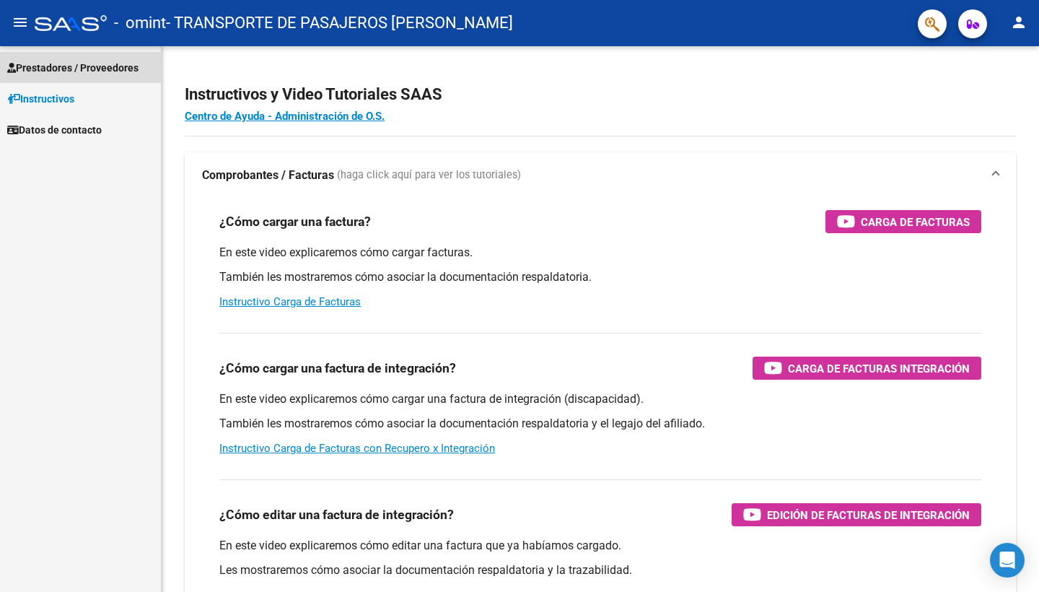
click at [110, 67] on span "Prestadores / Proveedores" at bounding box center [72, 68] width 131 height 16
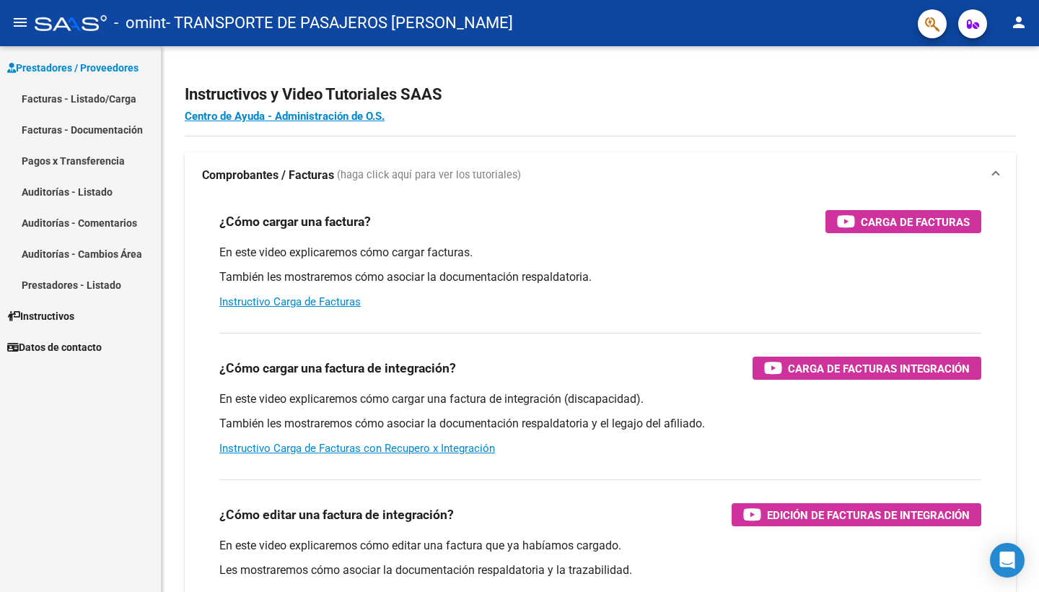
click at [118, 105] on link "Facturas - Listado/Carga" at bounding box center [80, 98] width 161 height 31
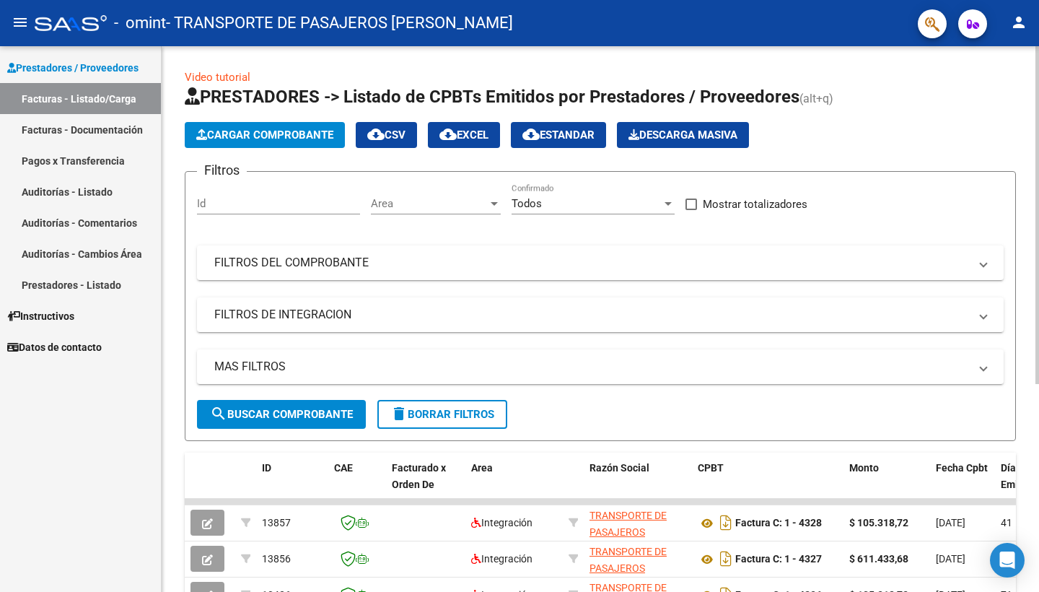
click at [277, 143] on button "Cargar Comprobante" at bounding box center [265, 135] width 160 height 26
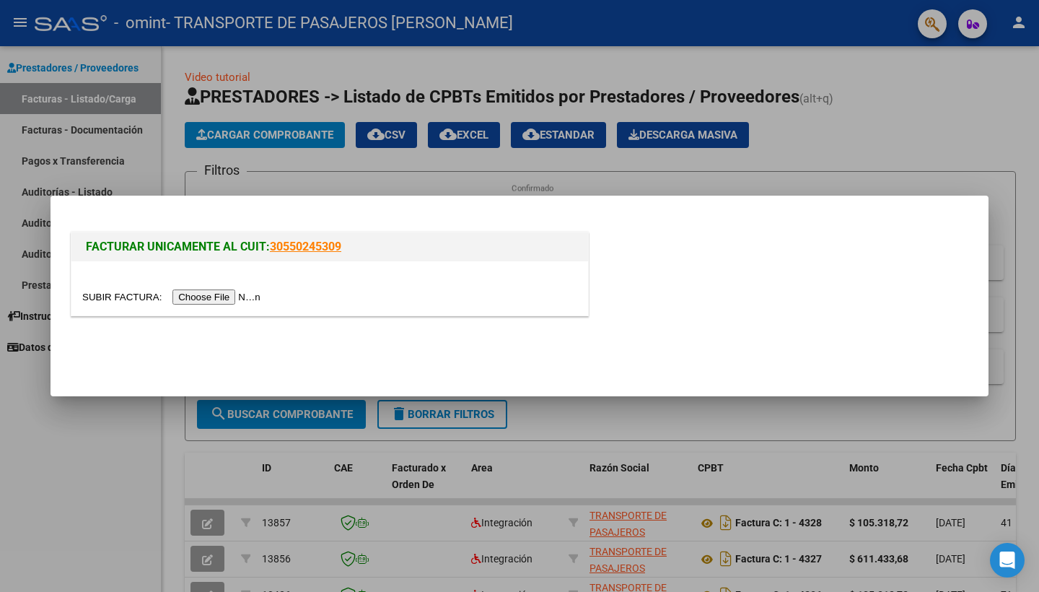
click at [213, 297] on input "file" at bounding box center [173, 296] width 183 height 15
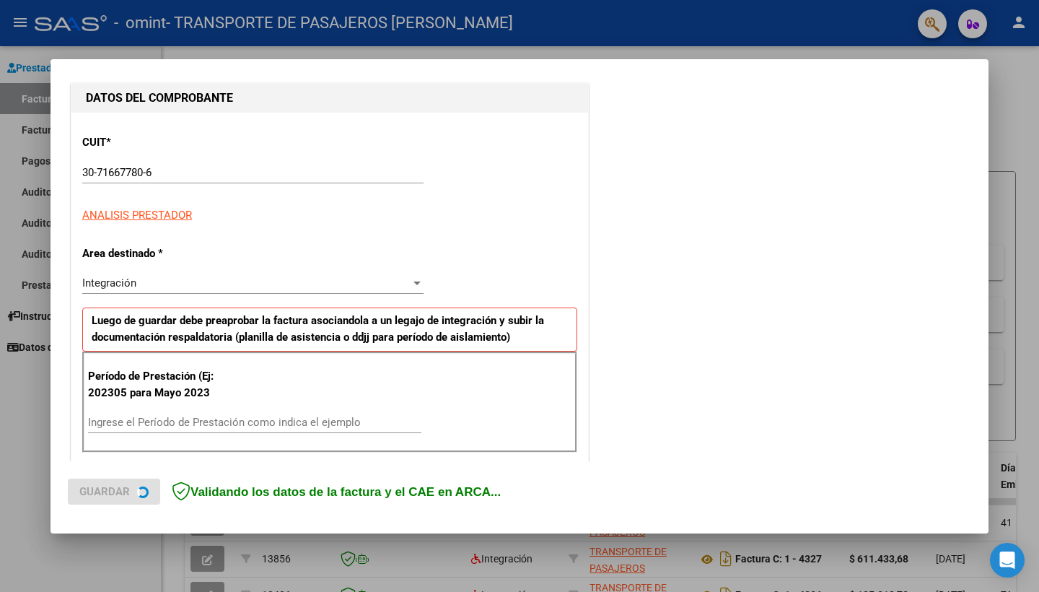
scroll to position [163, 0]
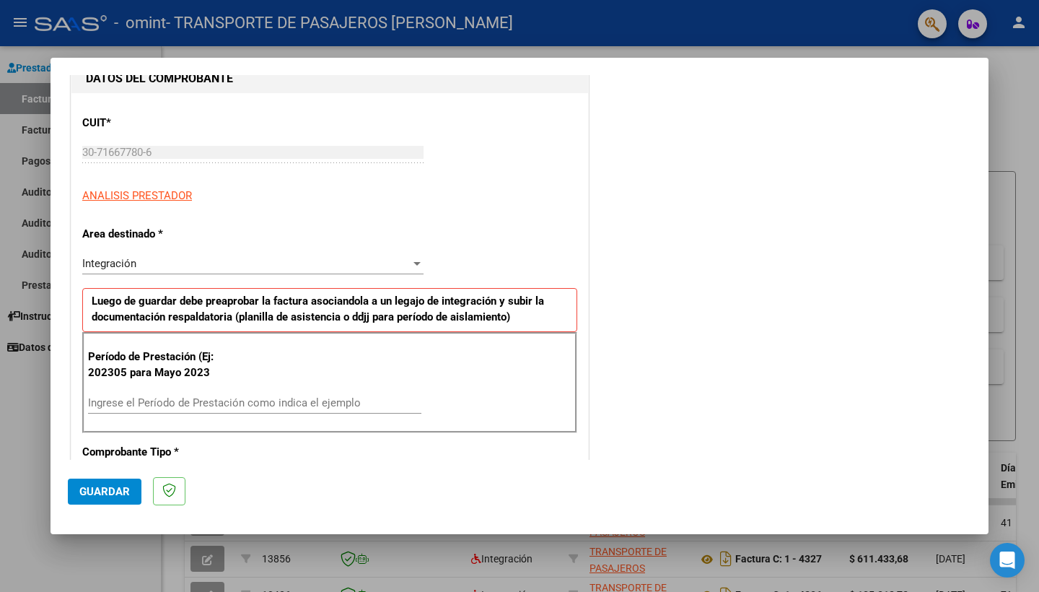
drag, startPoint x: 215, startPoint y: 407, endPoint x: 217, endPoint y: 399, distance: 8.2
click at [214, 407] on div "Ingrese el Período de Prestación como indica el ejemplo" at bounding box center [254, 403] width 333 height 22
type input "202507"
click at [106, 491] on span "Guardar" at bounding box center [104, 491] width 51 height 13
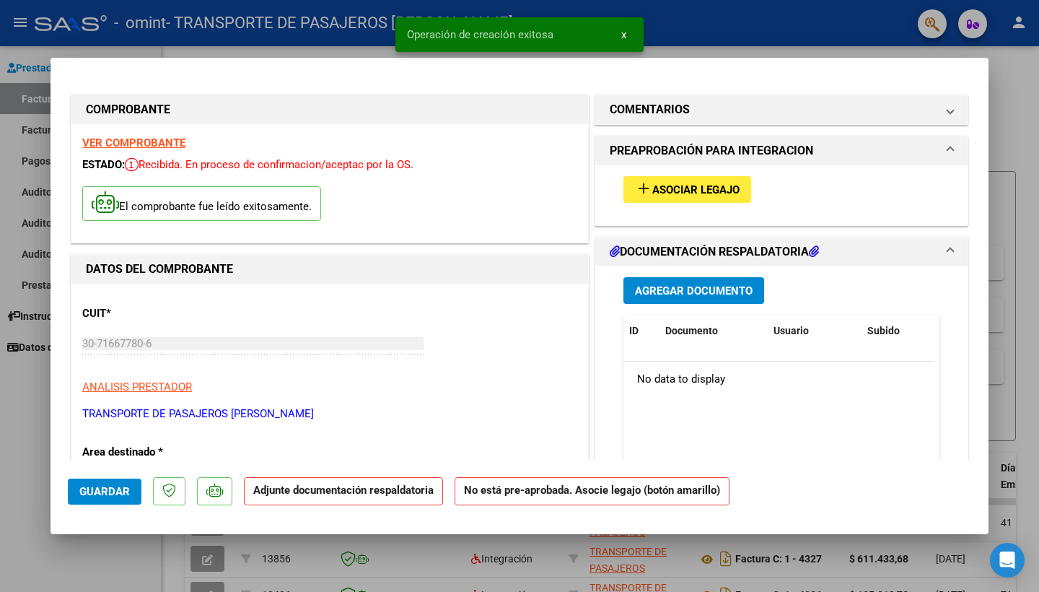
click at [675, 188] on span "Asociar Legajo" at bounding box center [695, 189] width 87 height 13
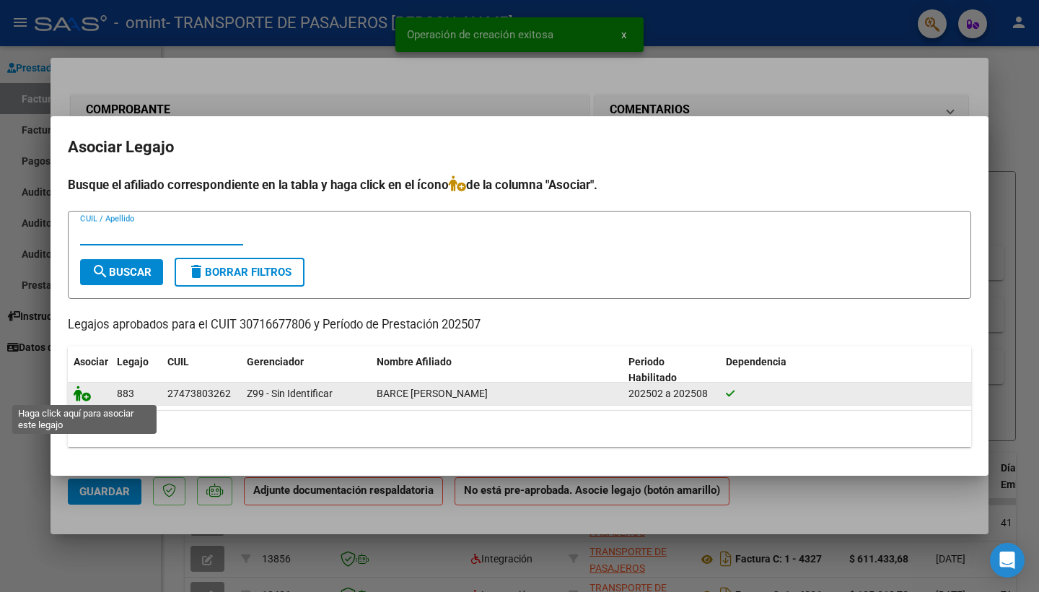
click at [84, 393] on icon at bounding box center [82, 393] width 17 height 16
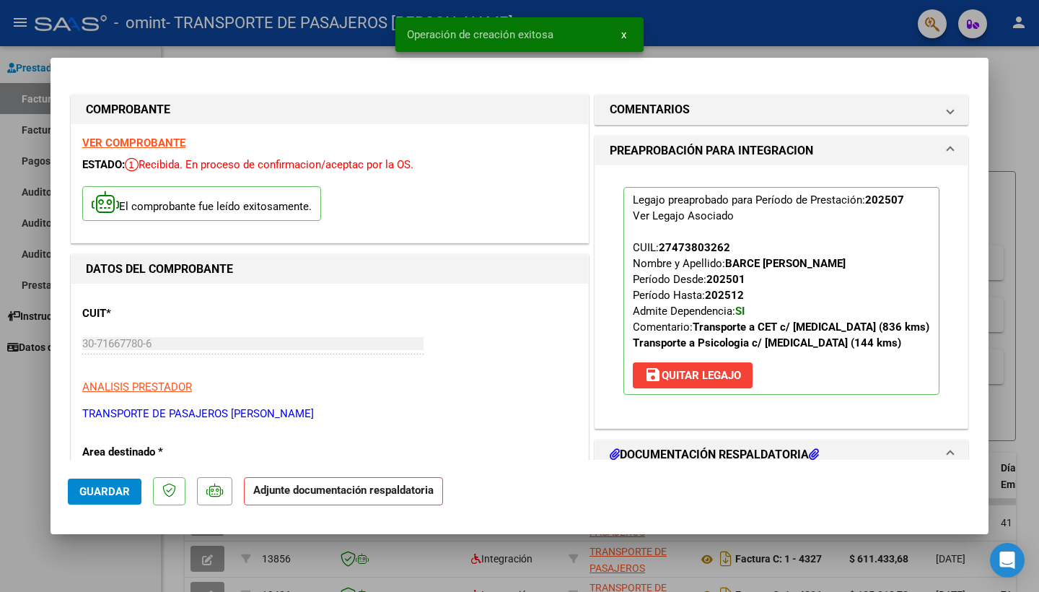
scroll to position [163, 0]
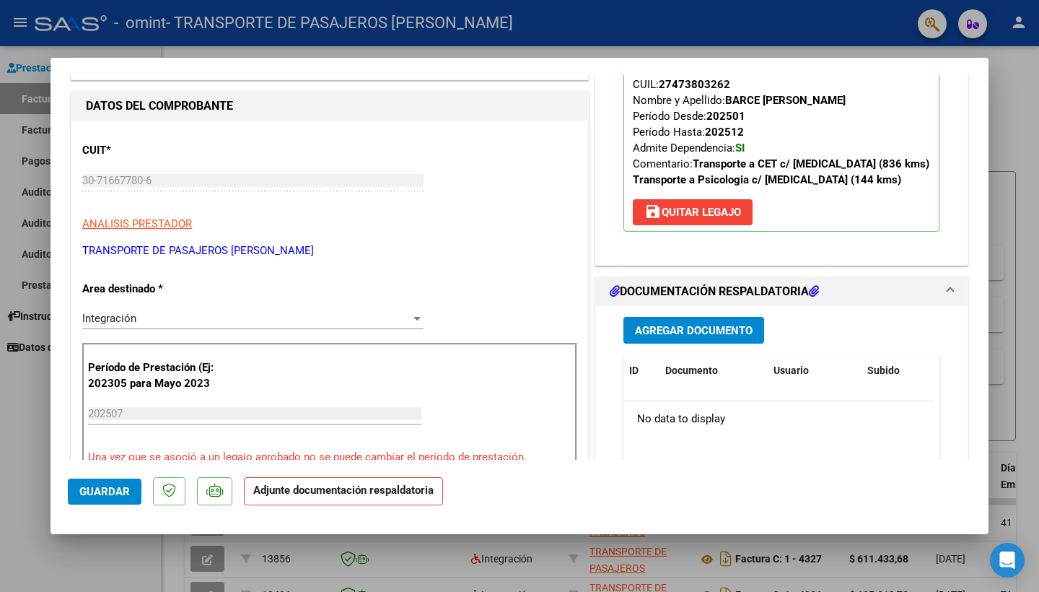
click at [732, 333] on span "Agregar Documento" at bounding box center [694, 330] width 118 height 13
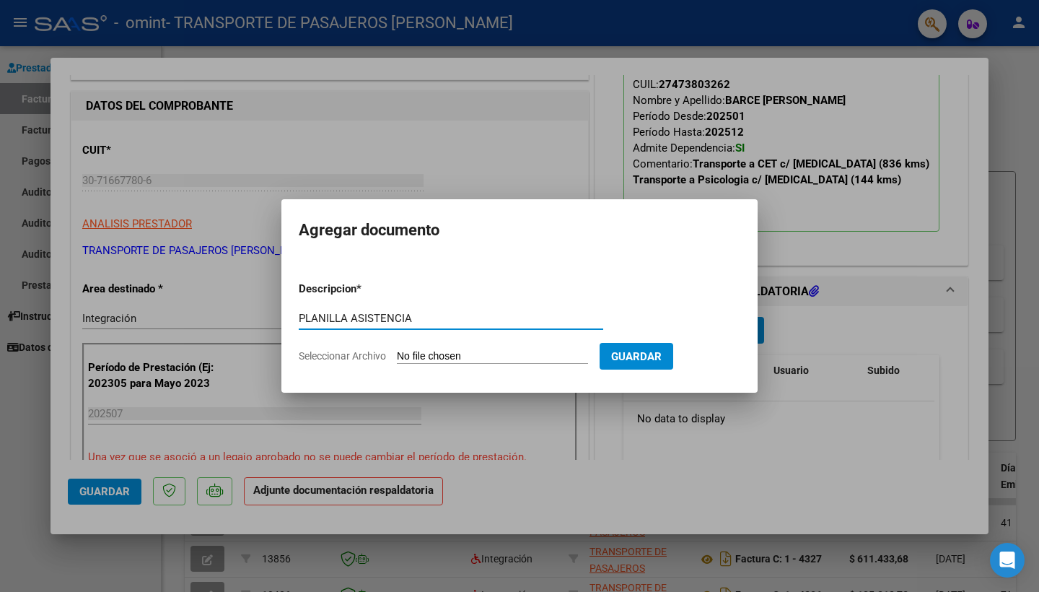
type input "PLANILLA ASISTENCIA"
click at [507, 355] on input "Seleccionar Archivo" at bounding box center [492, 357] width 191 height 14
type input "C:\fakepath\BARCE IMENIC 07.25.pdf"
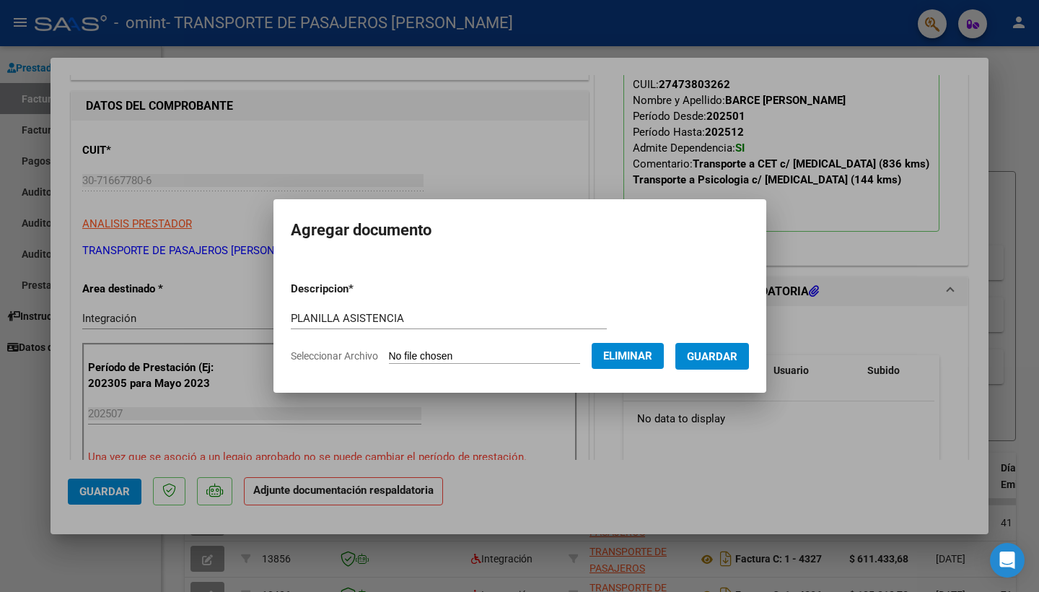
click at [738, 354] on span "Guardar" at bounding box center [712, 356] width 51 height 13
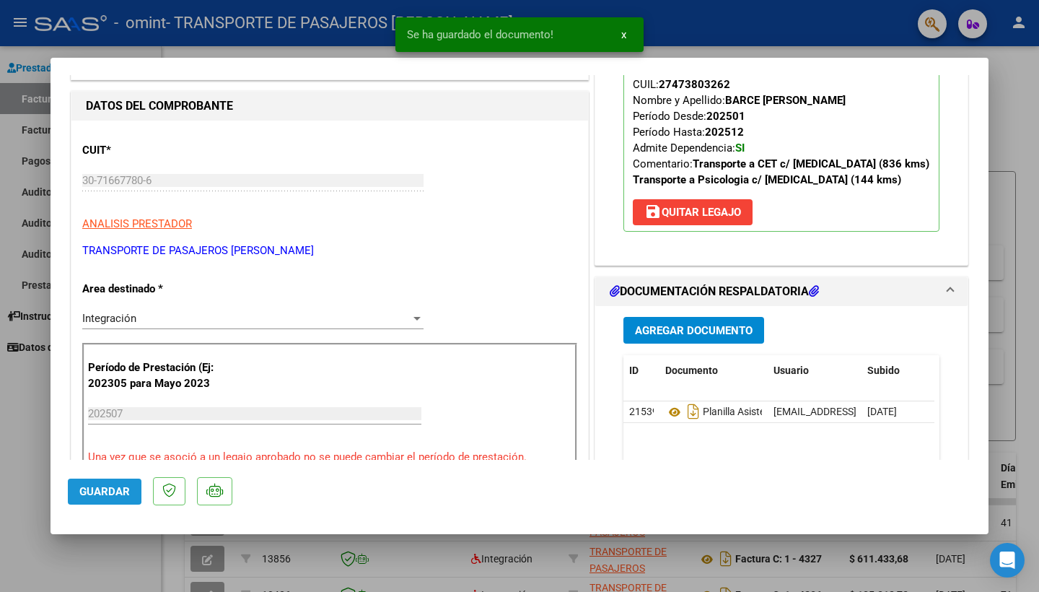
click at [87, 484] on button "Guardar" at bounding box center [105, 492] width 74 height 26
click at [27, 465] on div at bounding box center [519, 296] width 1039 height 592
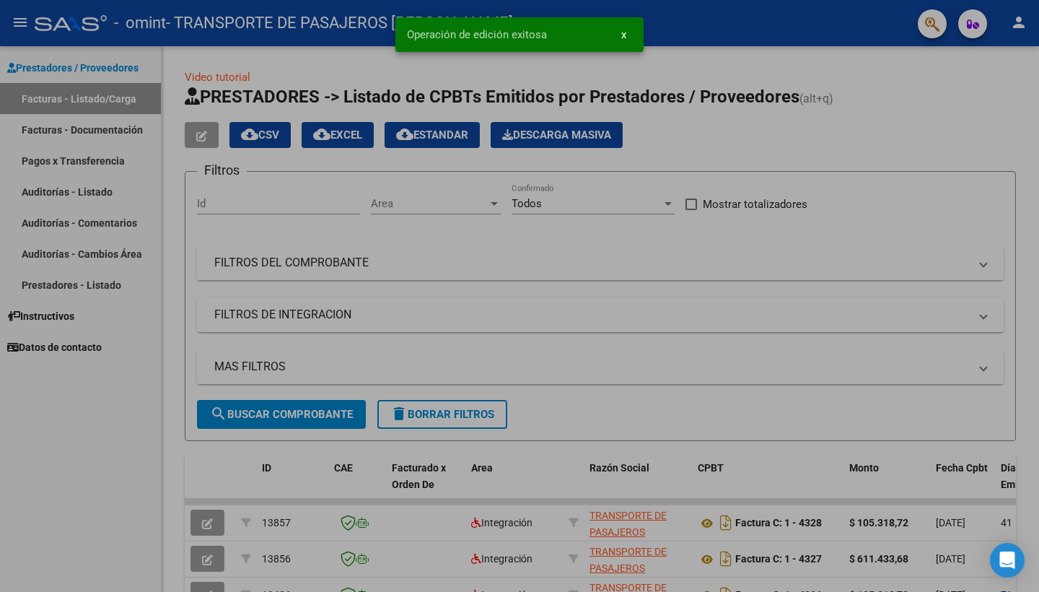
type input "$ 0,00"
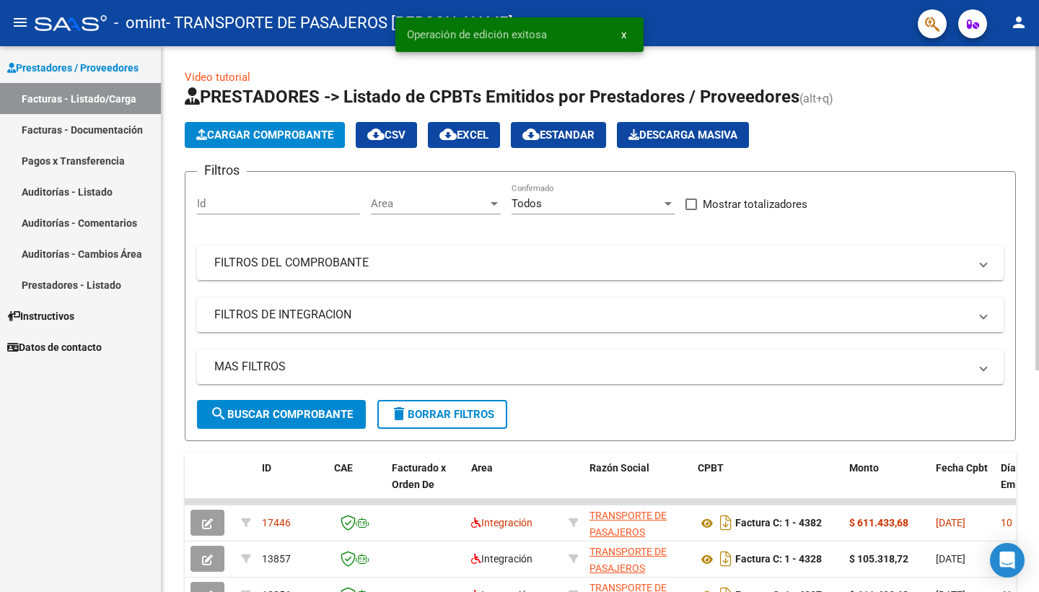
click at [250, 131] on span "Cargar Comprobante" at bounding box center [264, 134] width 137 height 13
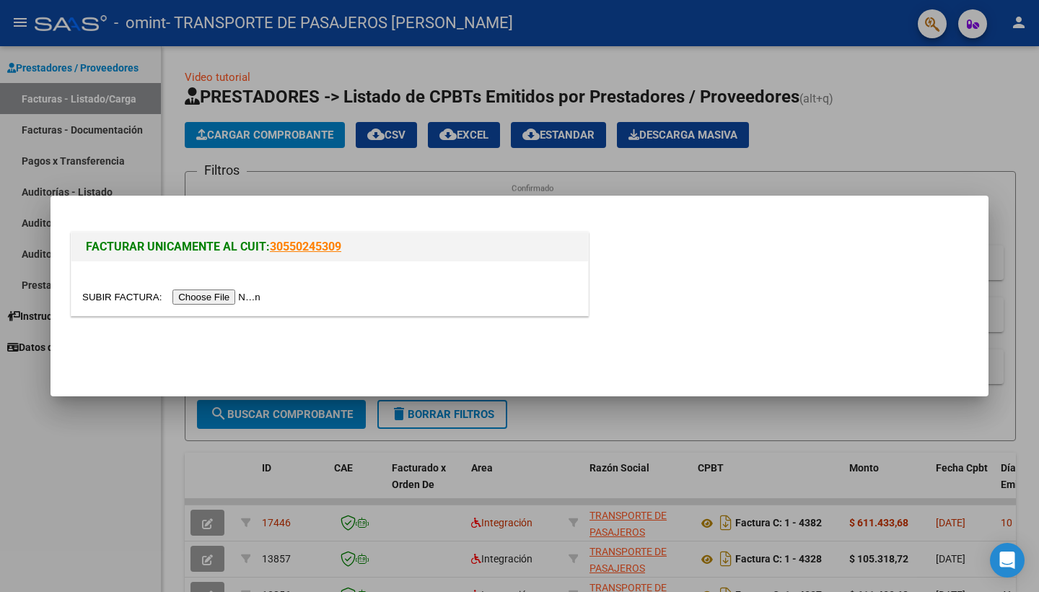
click at [220, 298] on input "file" at bounding box center [173, 296] width 183 height 15
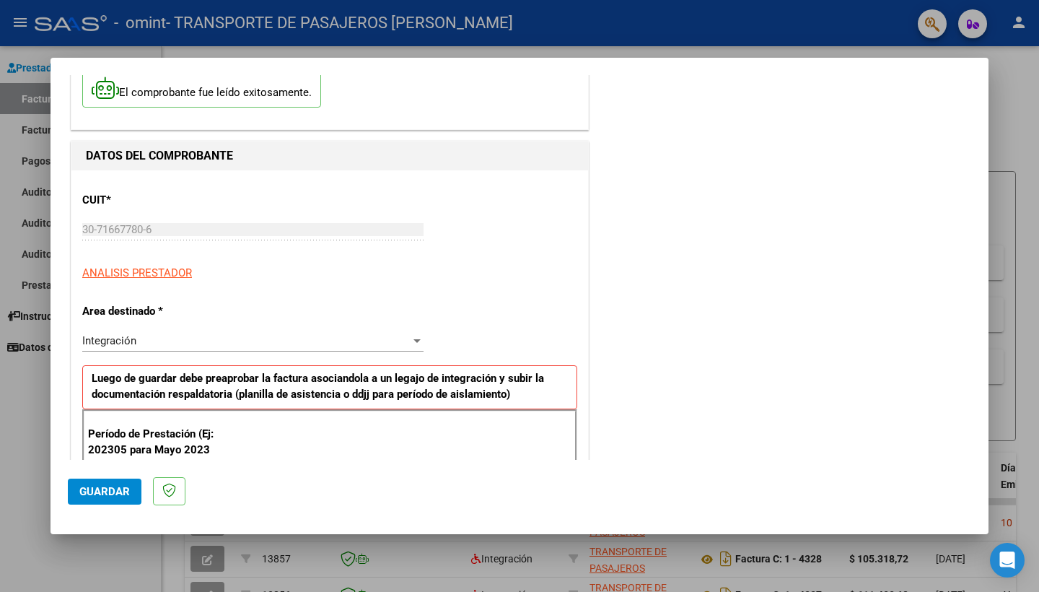
scroll to position [189, 0]
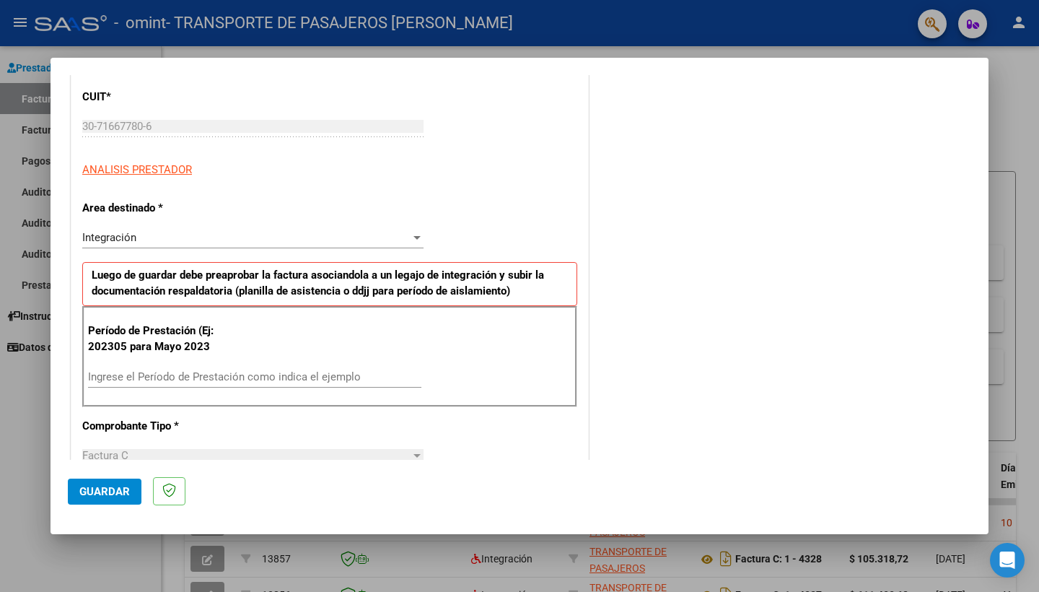
click at [284, 375] on input "Ingrese el Período de Prestación como indica el ejemplo" at bounding box center [254, 376] width 333 height 13
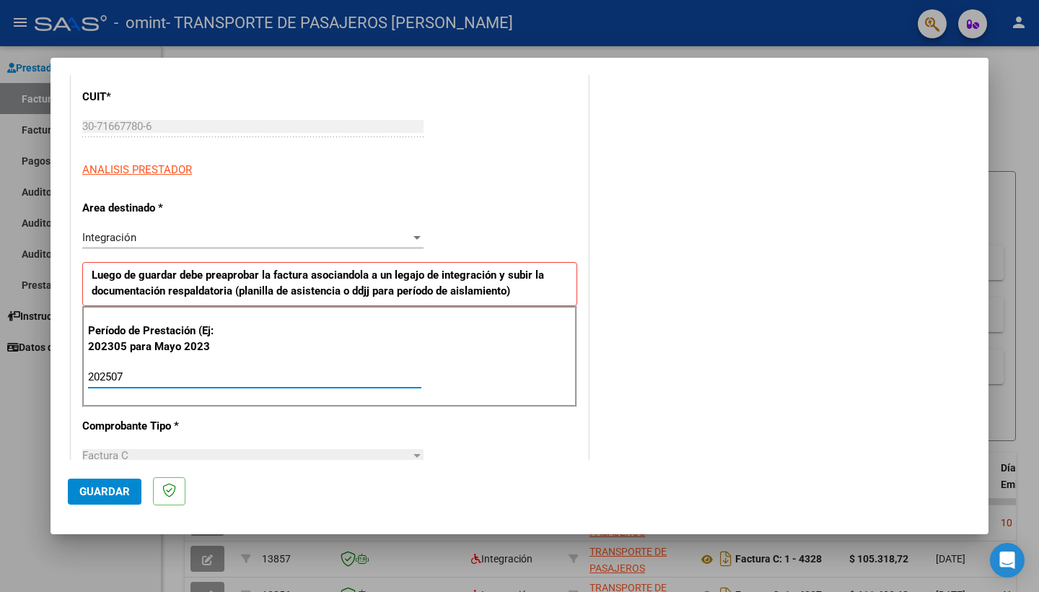
type input "202507"
click at [119, 490] on span "Guardar" at bounding box center [104, 491] width 51 height 13
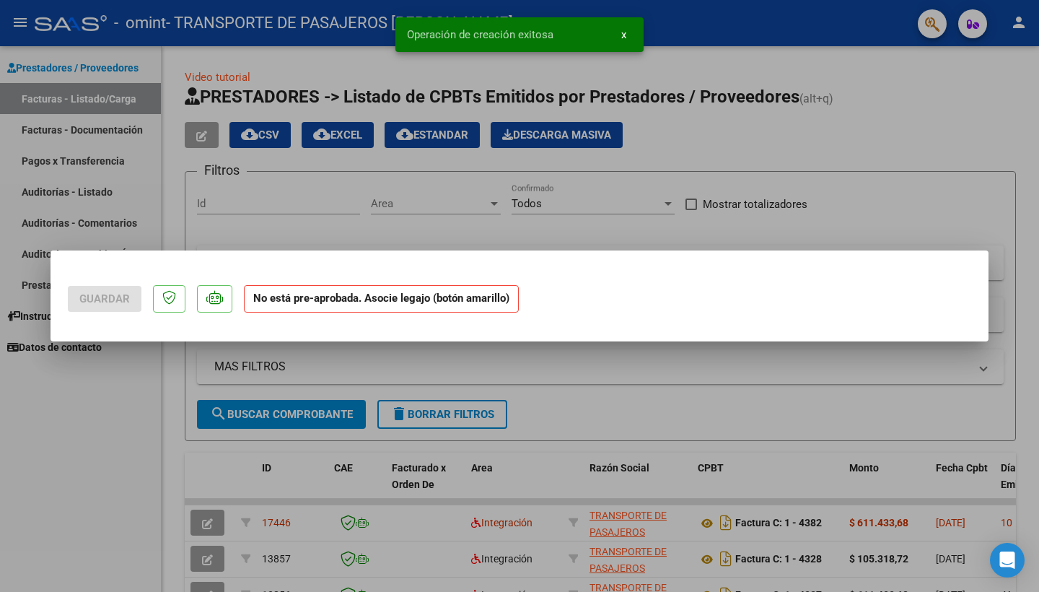
scroll to position [0, 0]
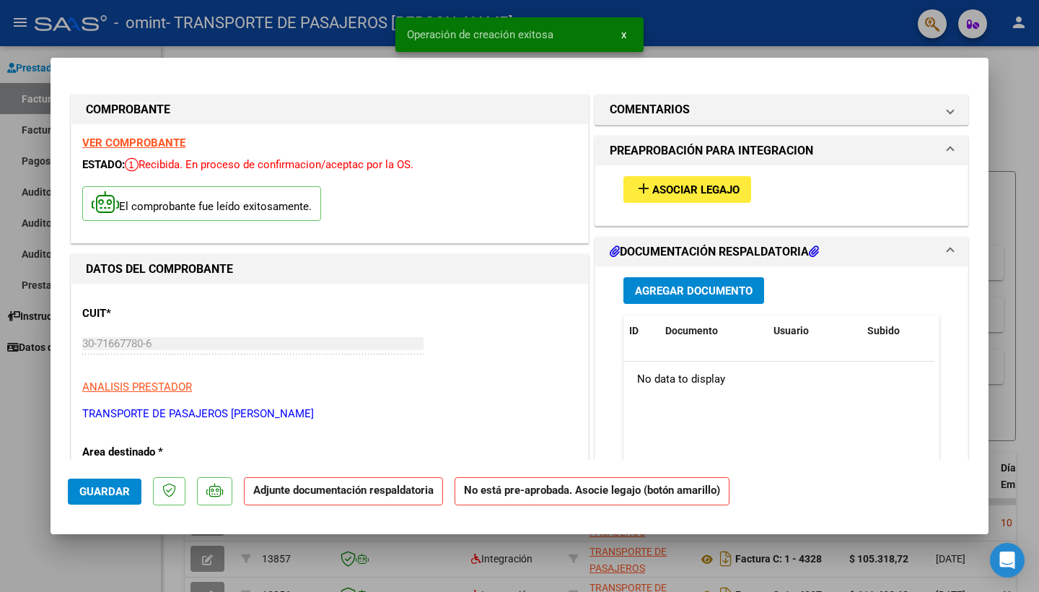
click at [637, 196] on mat-icon "add" at bounding box center [643, 188] width 17 height 17
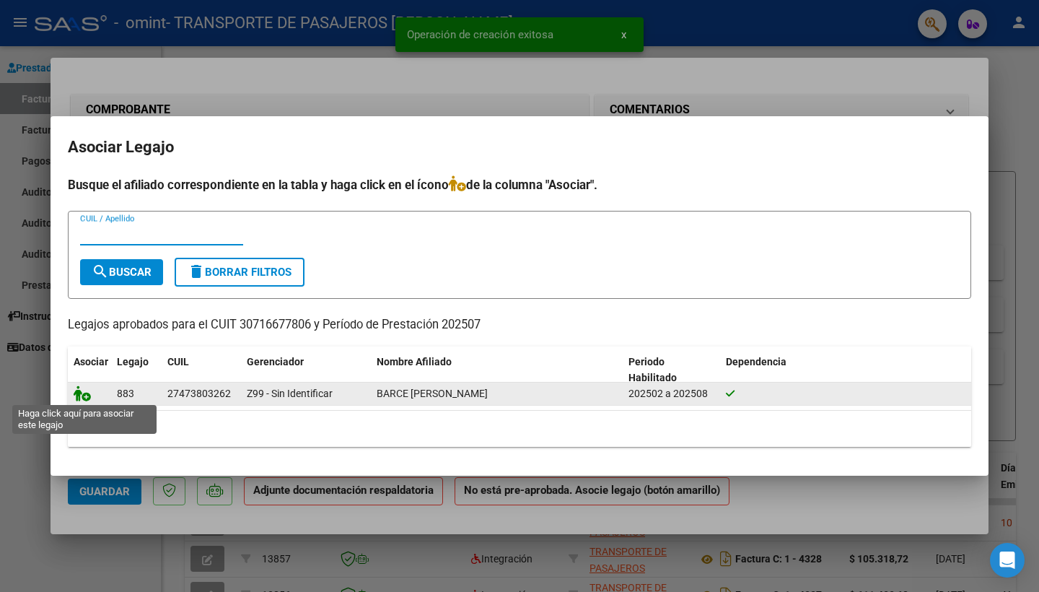
click at [81, 396] on icon at bounding box center [82, 393] width 17 height 16
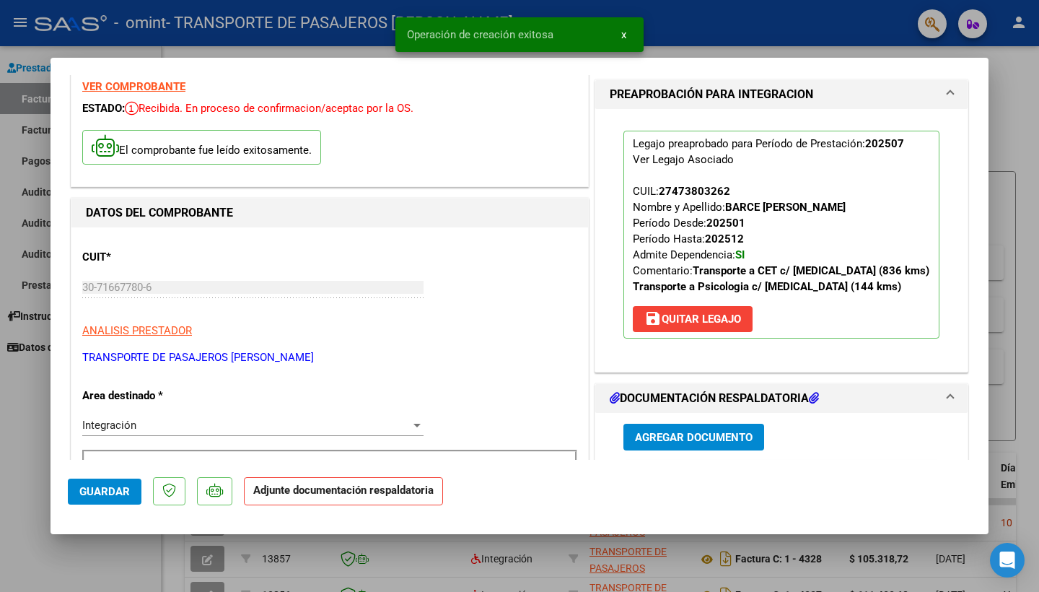
scroll to position [109, 0]
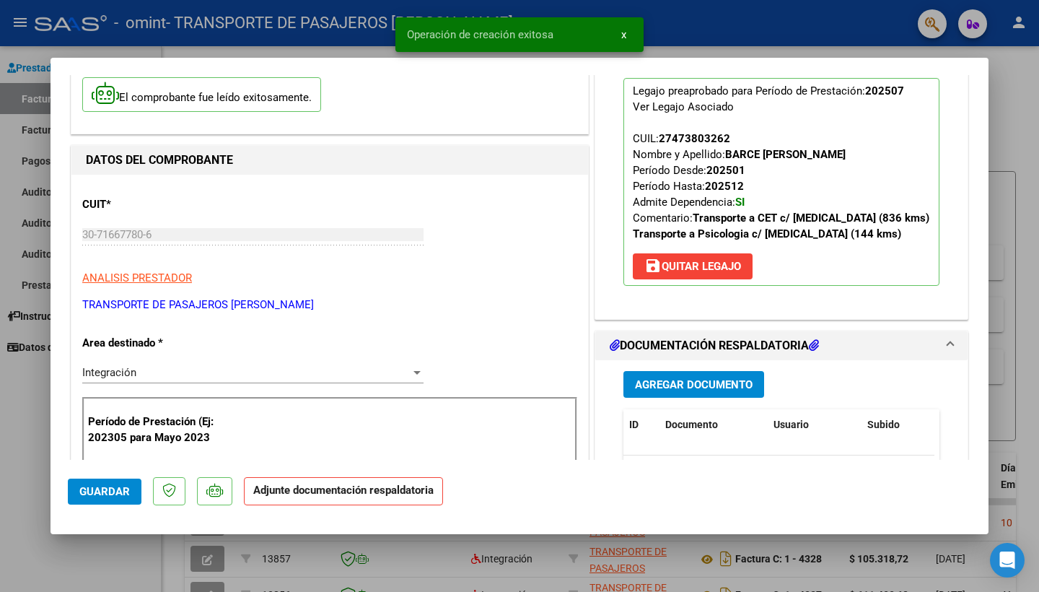
click at [673, 388] on span "Agregar Documento" at bounding box center [694, 384] width 118 height 13
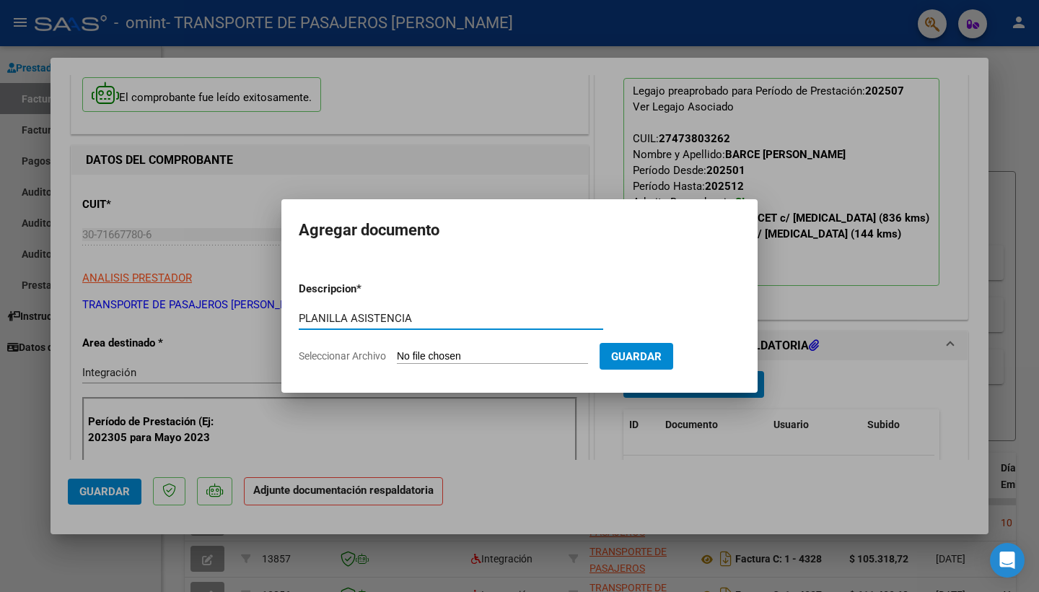
type input "PLANILLA ASISTENCIA"
click at [551, 353] on input "Seleccionar Archivo" at bounding box center [492, 357] width 191 height 14
type input "C:\fakepath\BARCE ESPAÑA 07.25.pdf"
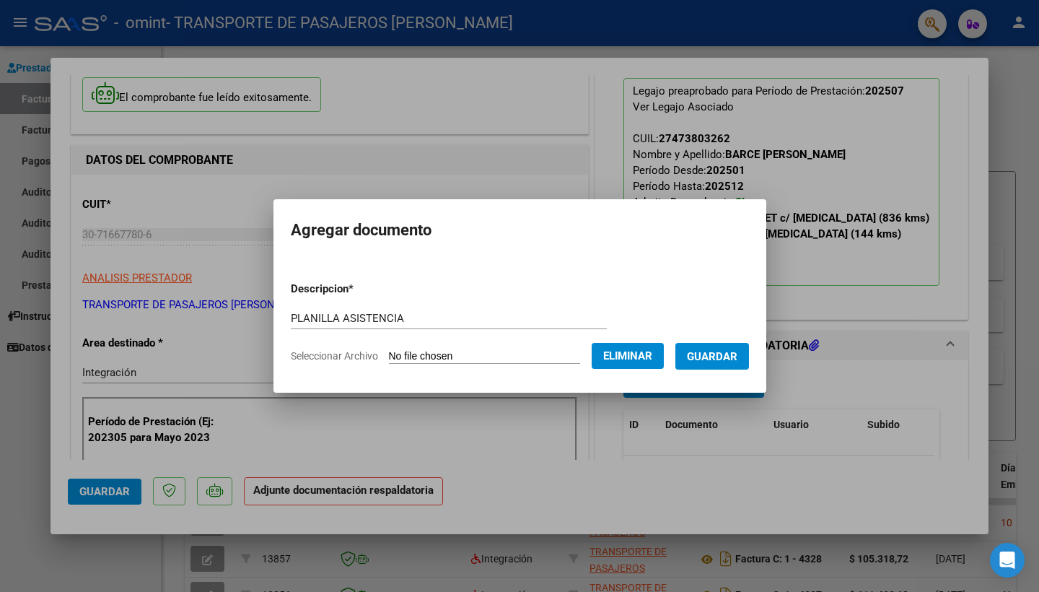
click at [738, 354] on span "Guardar" at bounding box center [712, 356] width 51 height 13
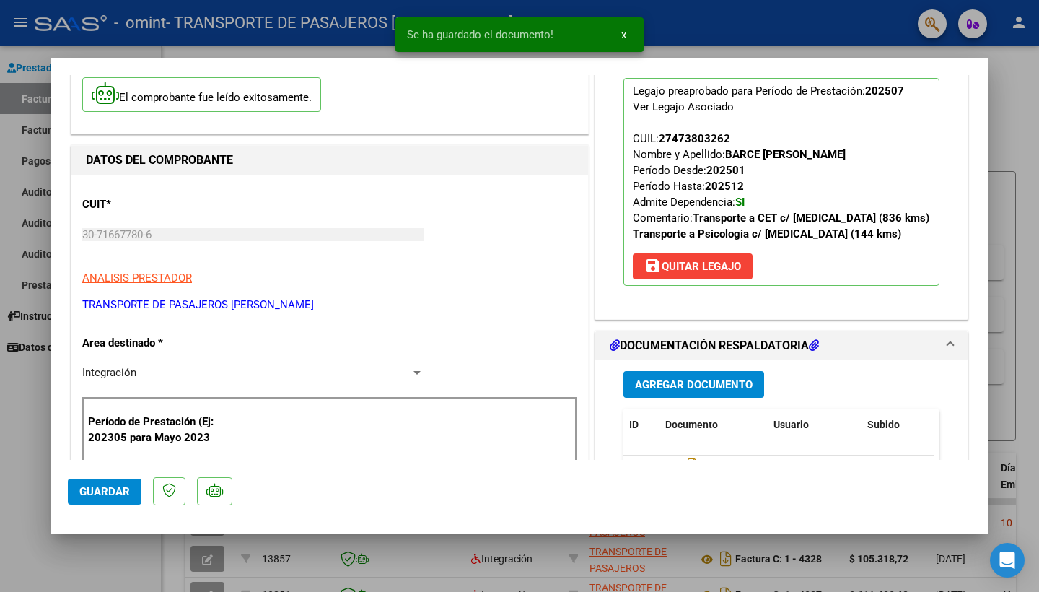
click at [111, 502] on button "Guardar" at bounding box center [105, 492] width 74 height 26
